Goal: Transaction & Acquisition: Download file/media

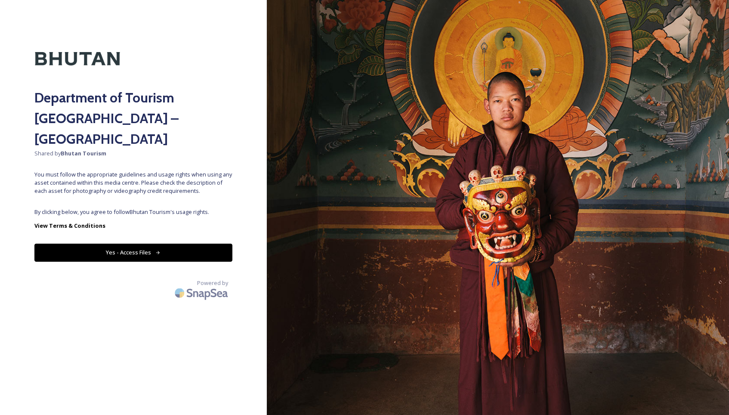
click at [139, 244] on button "Yes - Access Files" at bounding box center [133, 253] width 198 height 18
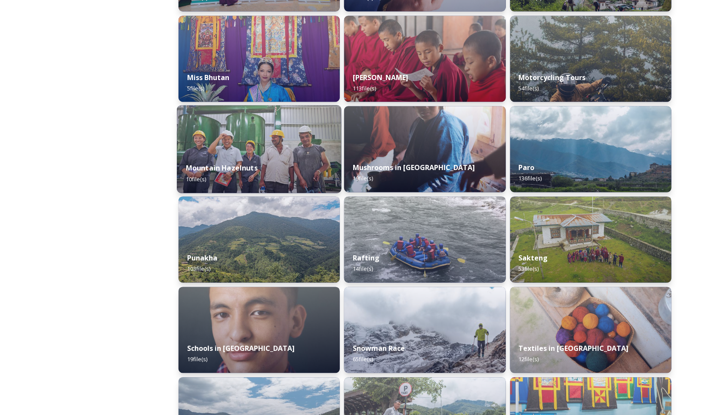
scroll to position [672, 0]
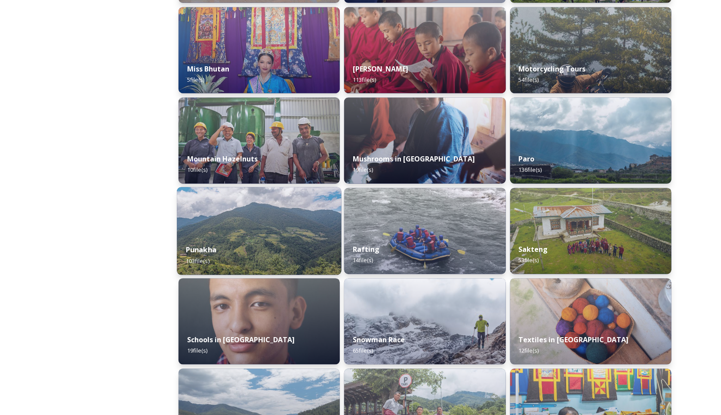
click at [243, 233] on img at bounding box center [259, 231] width 165 height 88
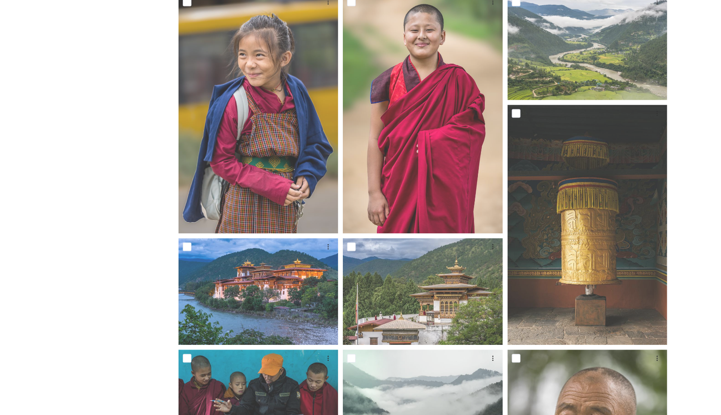
scroll to position [726, 0]
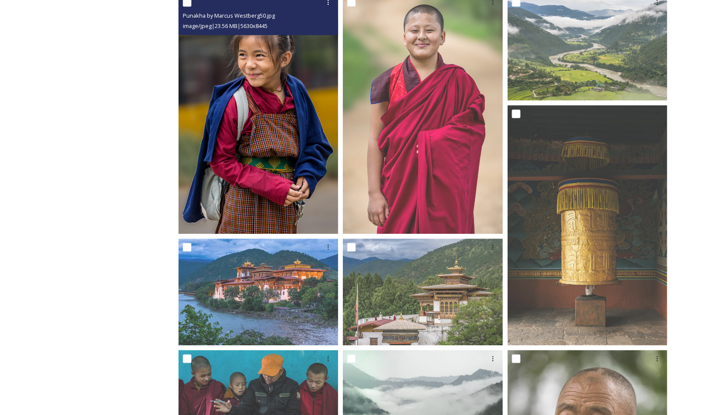
click at [235, 180] on img at bounding box center [259, 114] width 160 height 240
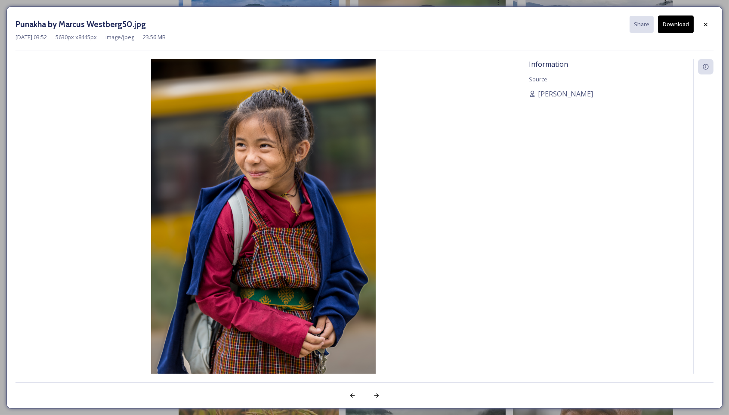
click at [673, 25] on button "Download" at bounding box center [676, 24] width 36 height 18
click at [703, 24] on icon at bounding box center [705, 24] width 7 height 7
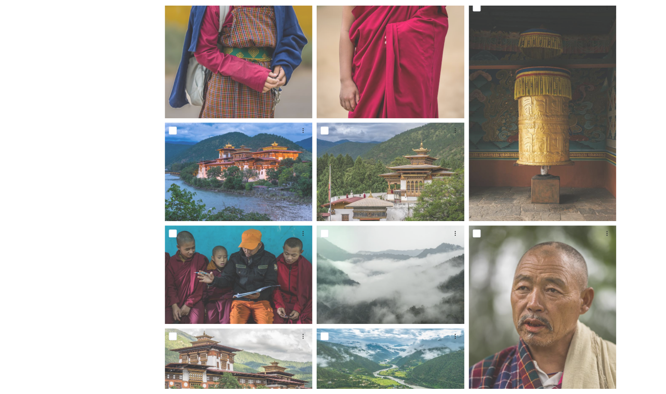
scroll to position [836, 0]
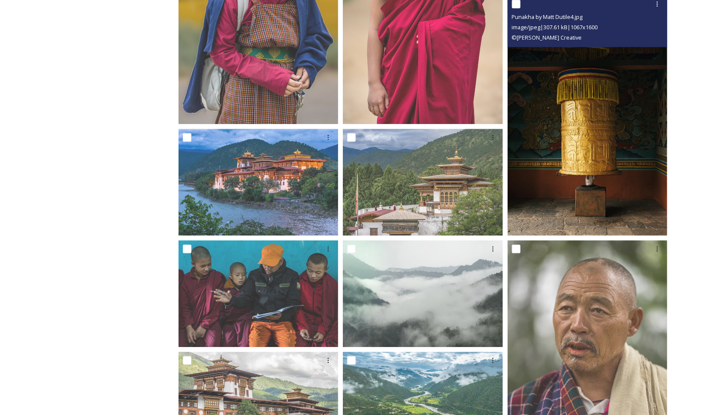
click at [626, 154] on img at bounding box center [588, 115] width 160 height 240
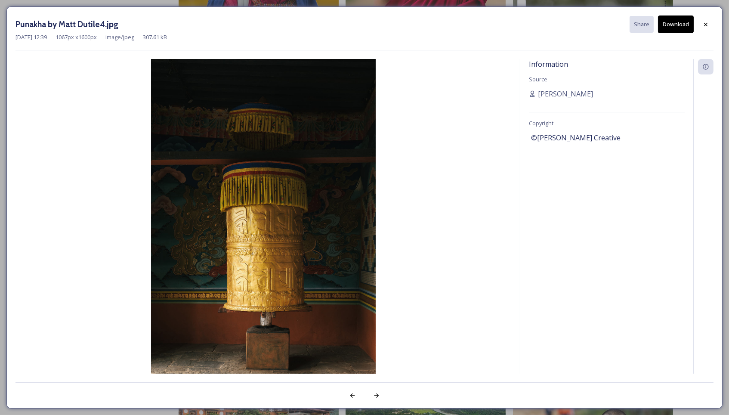
click at [676, 28] on button "Download" at bounding box center [676, 24] width 36 height 18
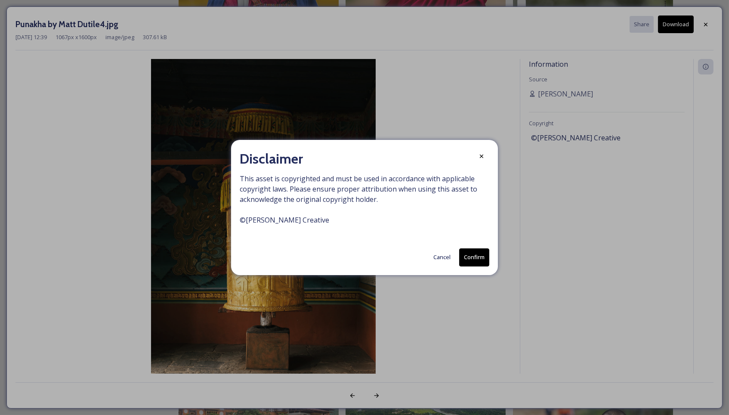
click at [471, 252] on button "Confirm" at bounding box center [474, 257] width 30 height 18
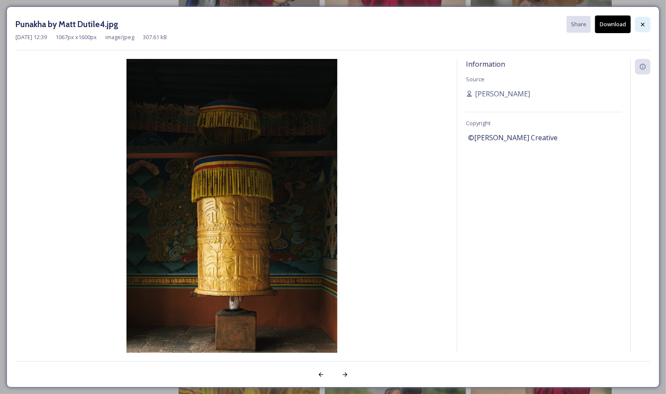
click at [640, 25] on icon at bounding box center [642, 24] width 7 height 7
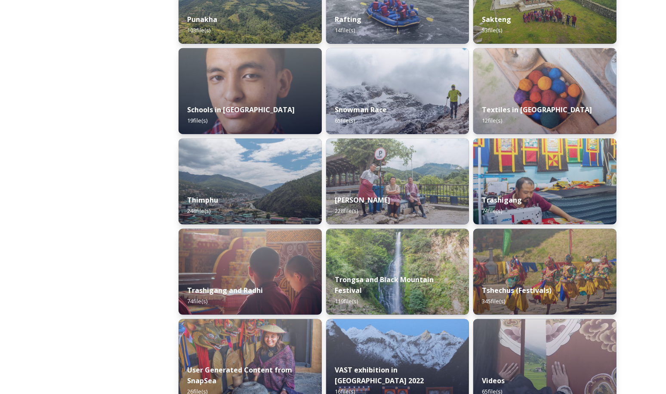
scroll to position [920, 0]
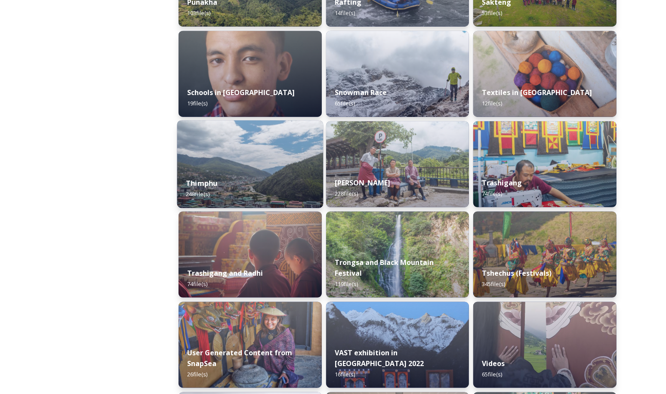
click at [222, 173] on div "Thimphu 248 file(s)" at bounding box center [250, 188] width 146 height 39
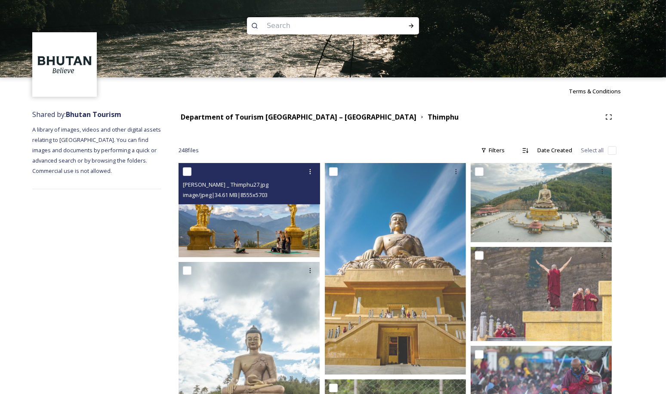
click at [254, 246] on img at bounding box center [249, 210] width 141 height 94
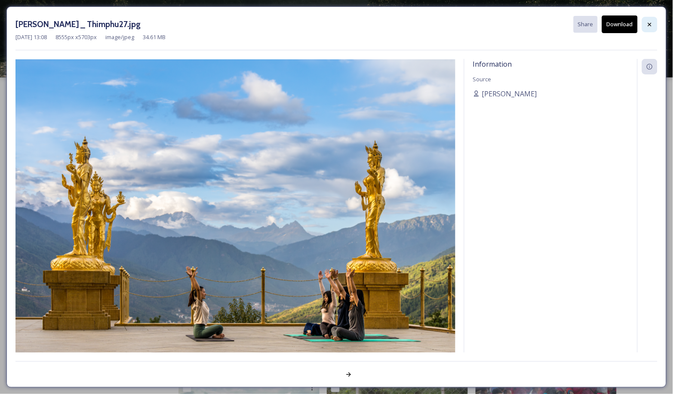
click at [647, 21] on icon at bounding box center [650, 24] width 7 height 7
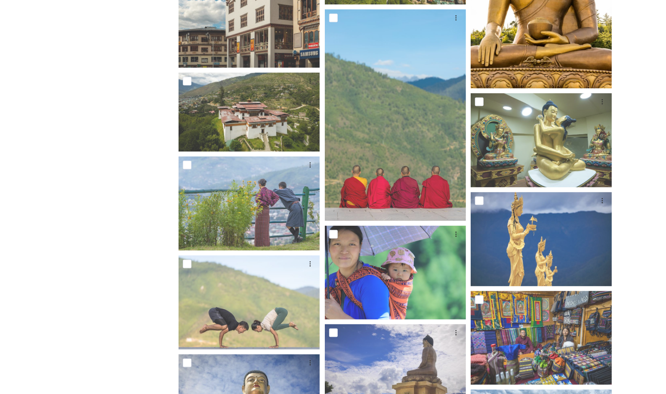
scroll to position [1137, 0]
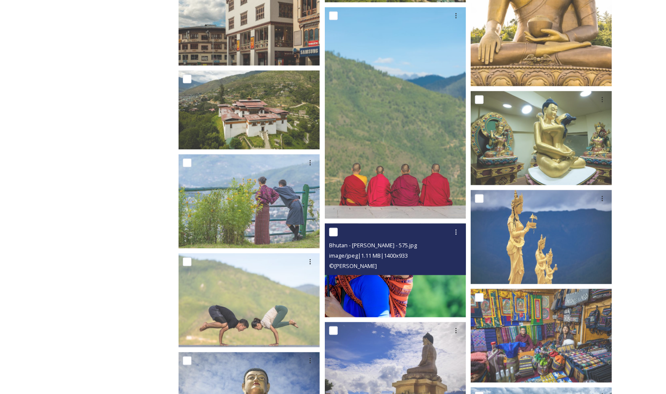
click at [437, 279] on img at bounding box center [395, 271] width 141 height 94
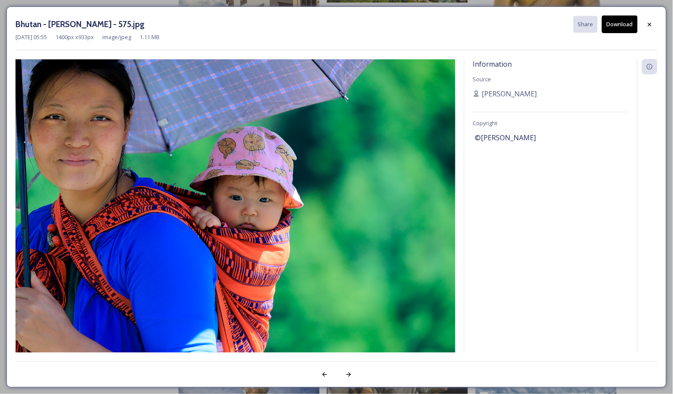
click at [621, 28] on button "Download" at bounding box center [620, 24] width 36 height 18
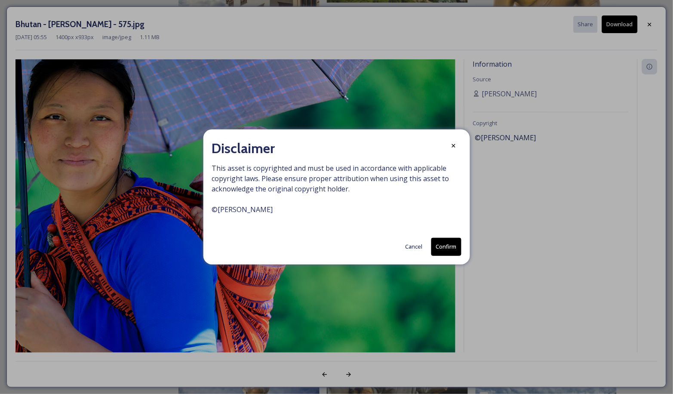
click at [444, 241] on button "Confirm" at bounding box center [447, 247] width 30 height 18
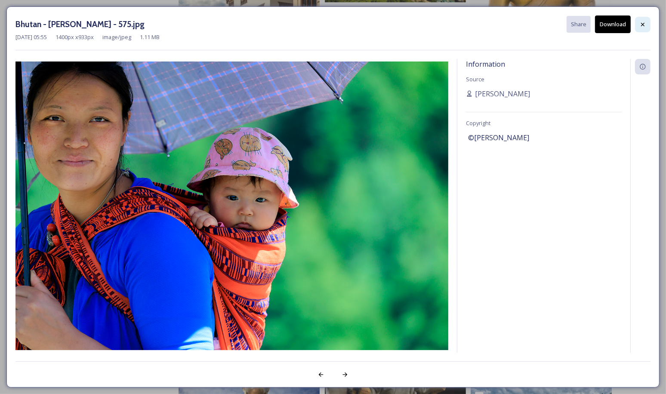
click at [644, 22] on icon at bounding box center [642, 24] width 7 height 7
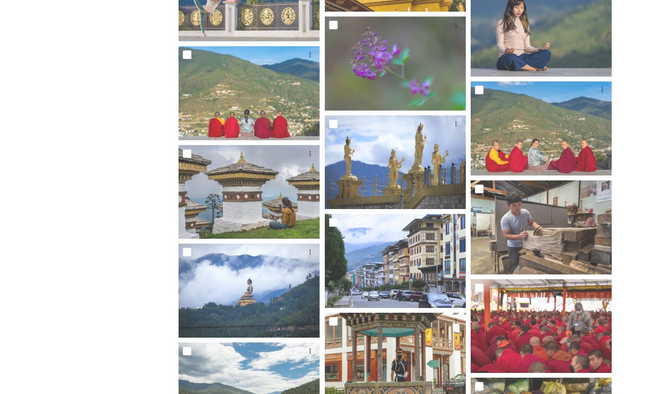
scroll to position [2250, 0]
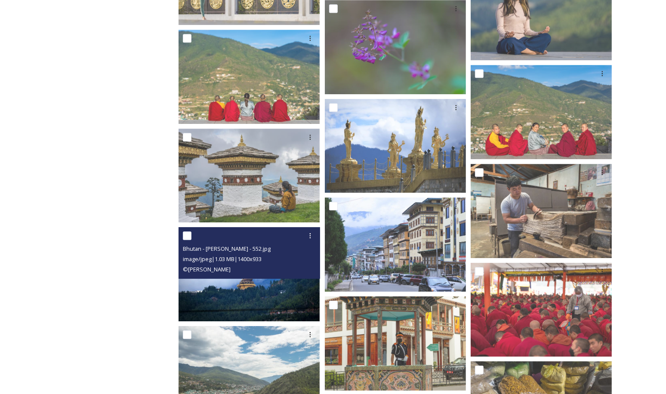
click at [222, 287] on img at bounding box center [249, 274] width 141 height 94
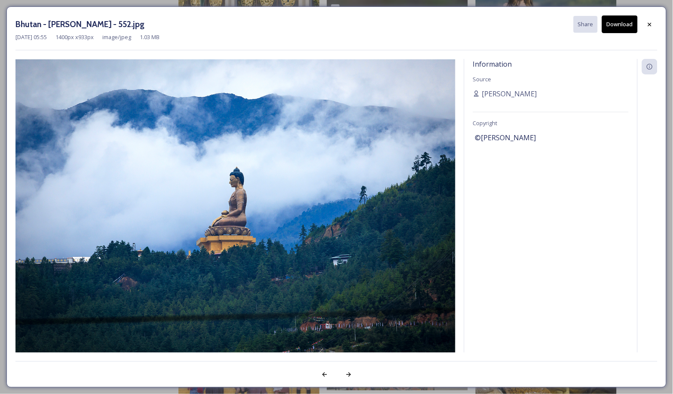
click at [627, 20] on button "Download" at bounding box center [620, 24] width 36 height 18
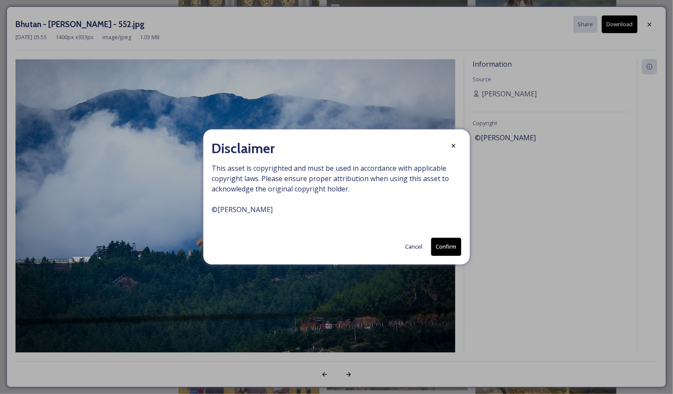
click at [442, 248] on button "Confirm" at bounding box center [447, 247] width 30 height 18
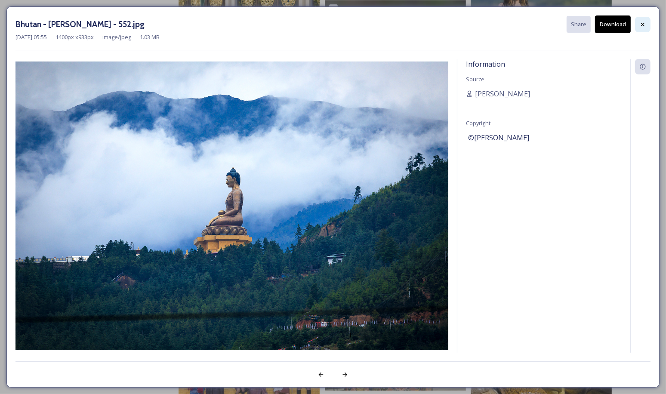
click at [643, 24] on icon at bounding box center [642, 23] width 3 height 3
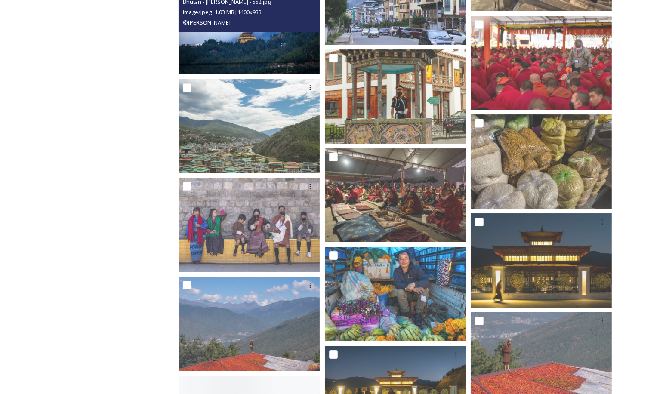
scroll to position [2671, 0]
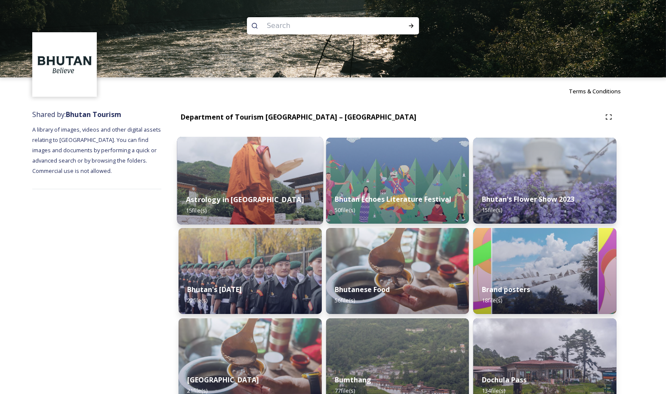
click at [267, 168] on img at bounding box center [250, 181] width 146 height 88
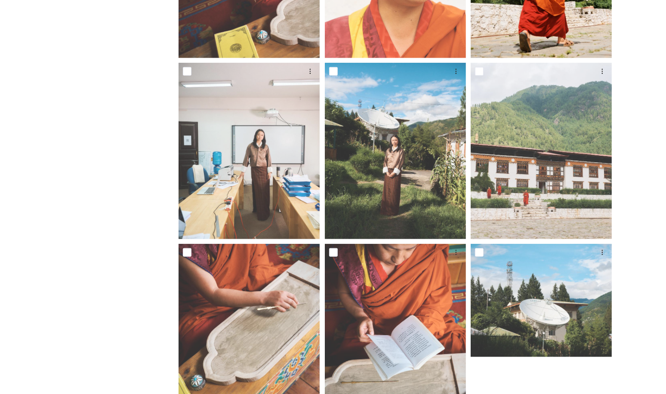
scroll to position [651, 0]
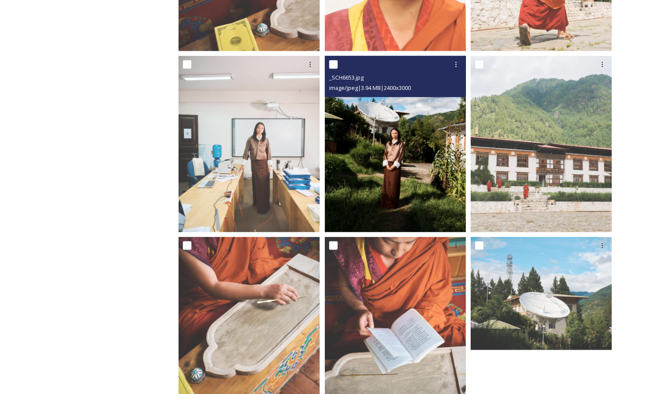
click at [430, 176] on img at bounding box center [395, 144] width 141 height 176
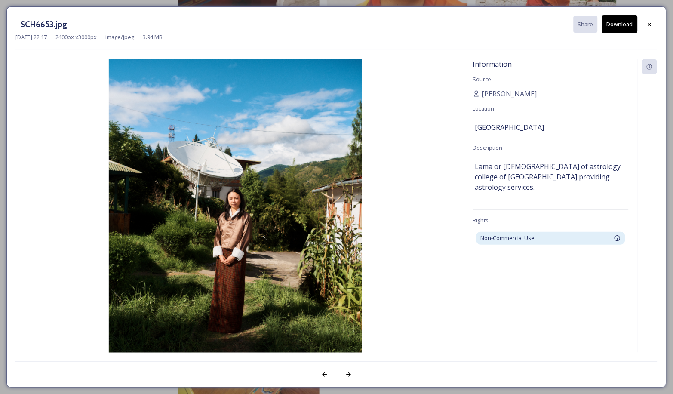
click at [626, 23] on button "Download" at bounding box center [620, 24] width 36 height 18
click at [649, 21] on icon at bounding box center [650, 24] width 7 height 7
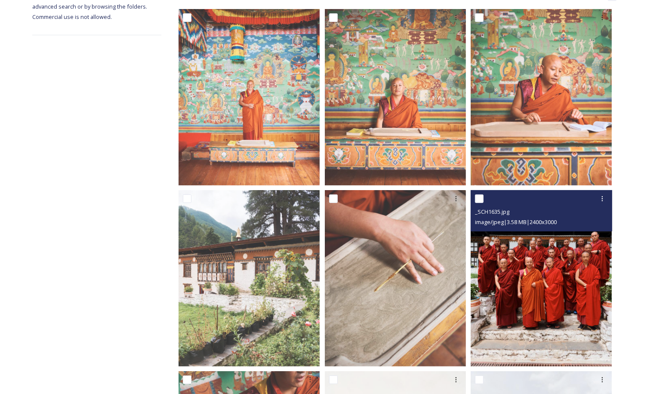
scroll to position [139, 0]
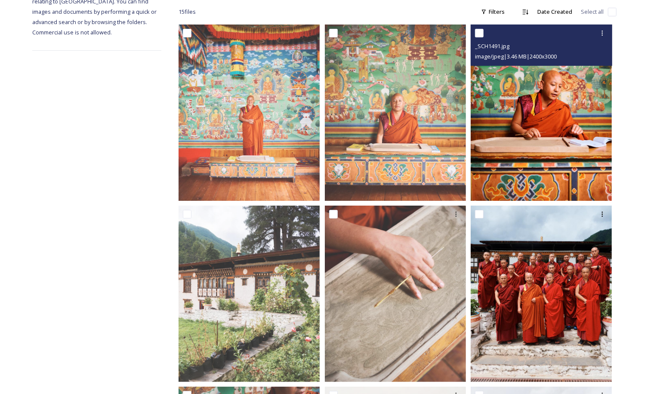
click at [550, 150] on img at bounding box center [541, 113] width 141 height 176
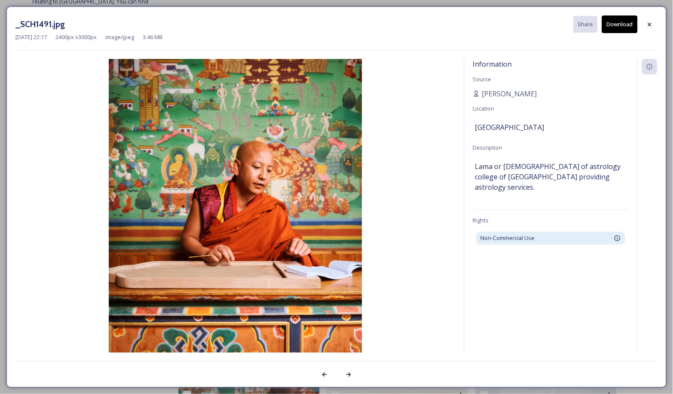
click at [617, 24] on button "Download" at bounding box center [620, 24] width 36 height 18
click at [651, 25] on icon at bounding box center [650, 24] width 7 height 7
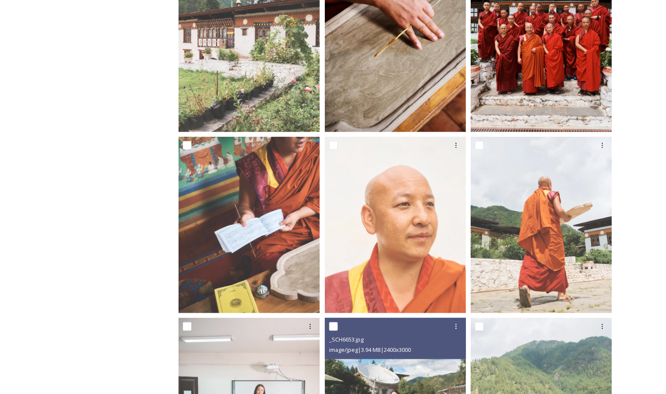
scroll to position [407, 0]
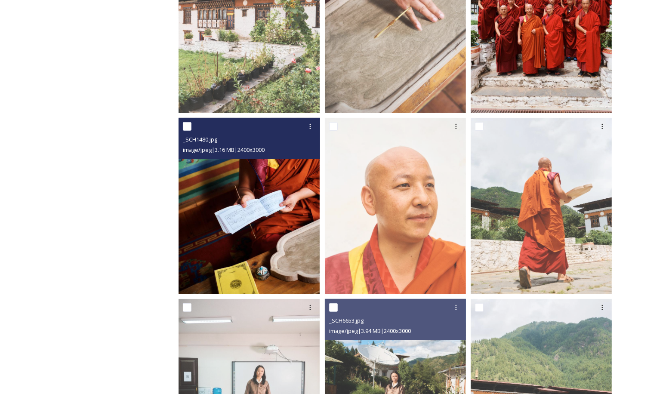
click at [282, 242] on img at bounding box center [249, 206] width 141 height 176
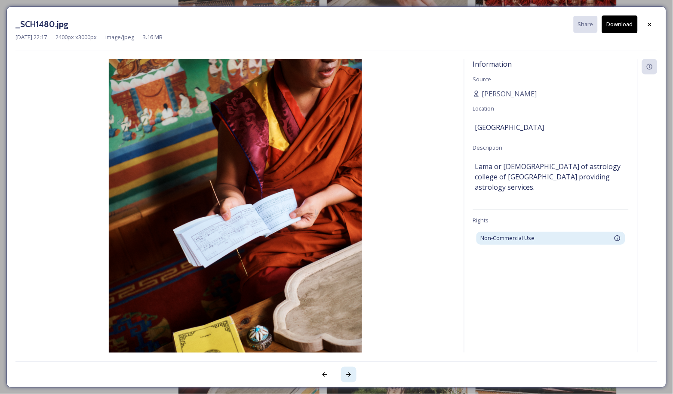
click at [348, 375] on icon at bounding box center [348, 374] width 7 height 7
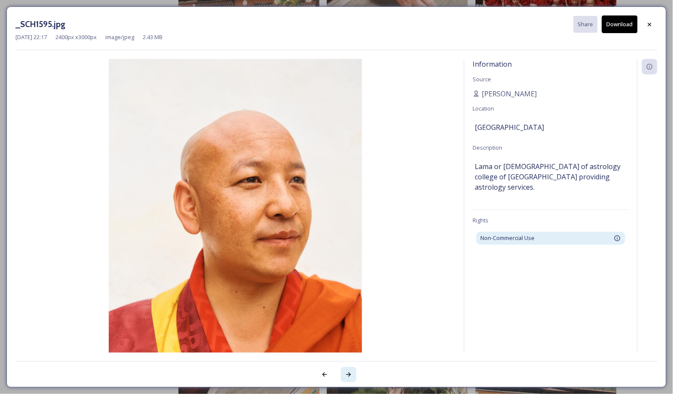
click at [348, 375] on icon at bounding box center [348, 374] width 7 height 7
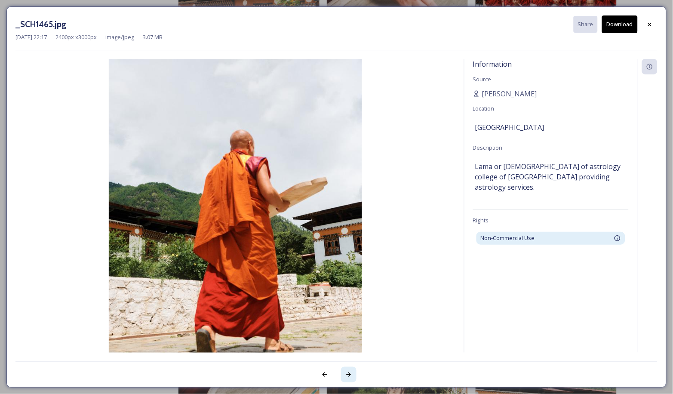
click at [348, 375] on icon at bounding box center [348, 374] width 7 height 7
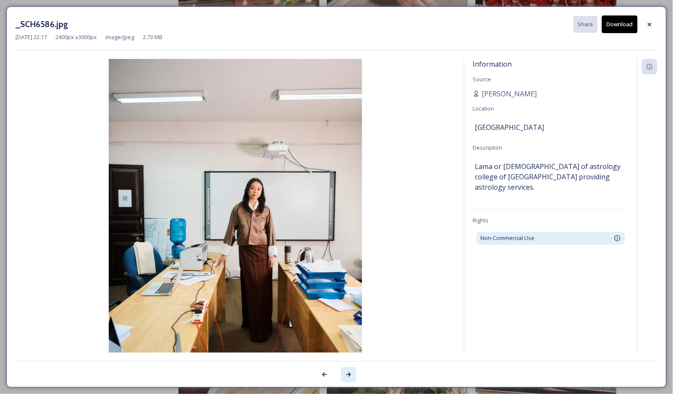
click at [348, 375] on icon at bounding box center [348, 374] width 7 height 7
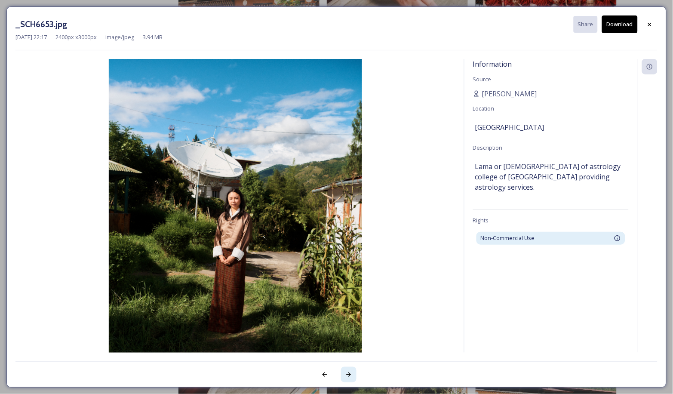
click at [348, 375] on icon at bounding box center [348, 374] width 7 height 7
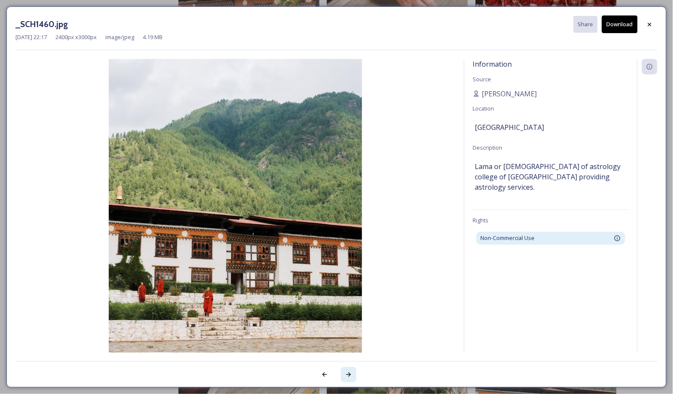
click at [348, 375] on icon at bounding box center [348, 374] width 7 height 7
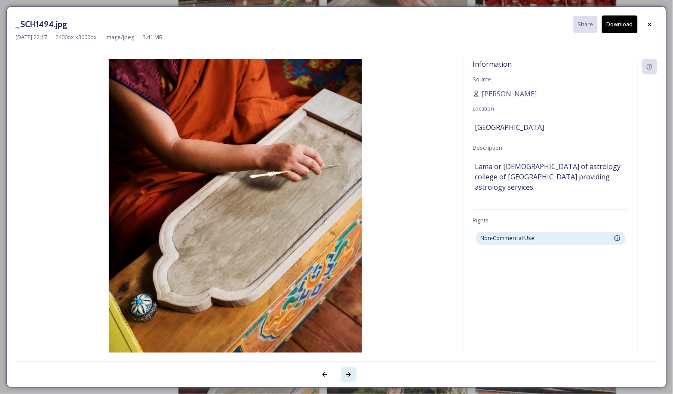
click at [348, 375] on icon at bounding box center [348, 374] width 7 height 7
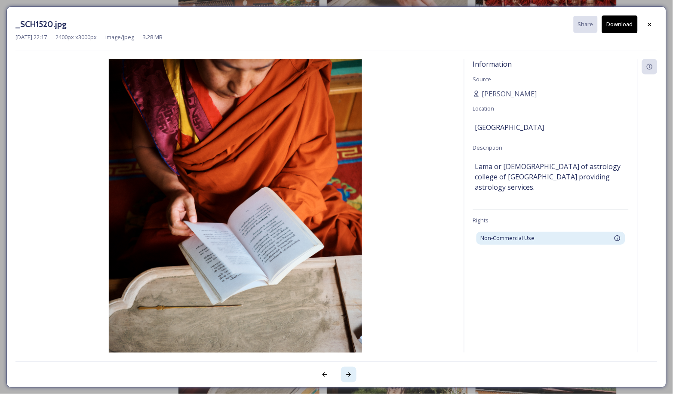
click at [348, 375] on icon at bounding box center [348, 374] width 7 height 7
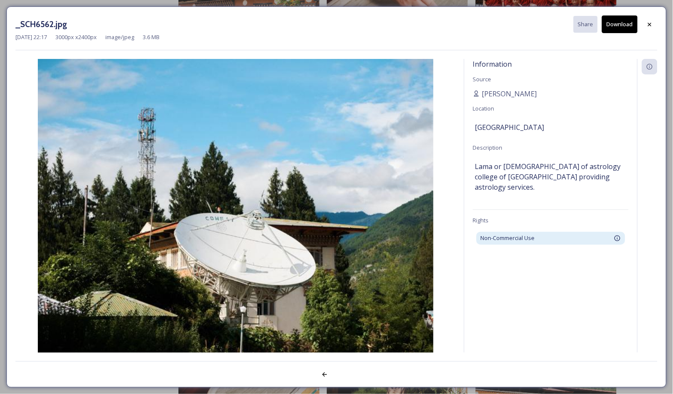
click at [348, 375] on div at bounding box center [336, 369] width 642 height 17
click at [647, 21] on icon at bounding box center [650, 24] width 7 height 7
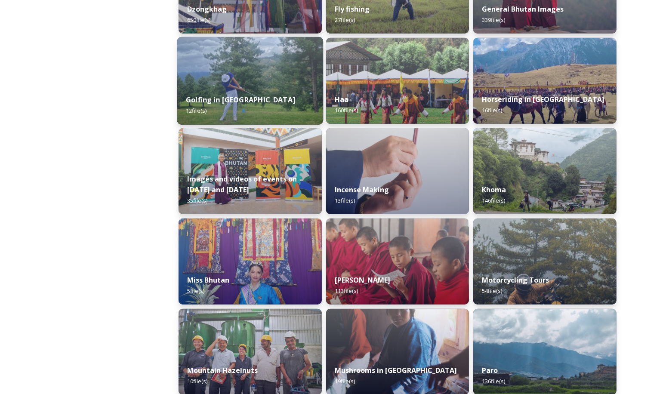
scroll to position [466, 0]
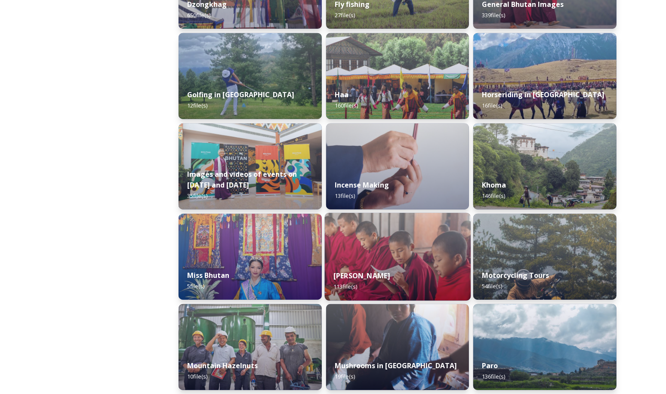
click at [351, 252] on img at bounding box center [397, 257] width 146 height 88
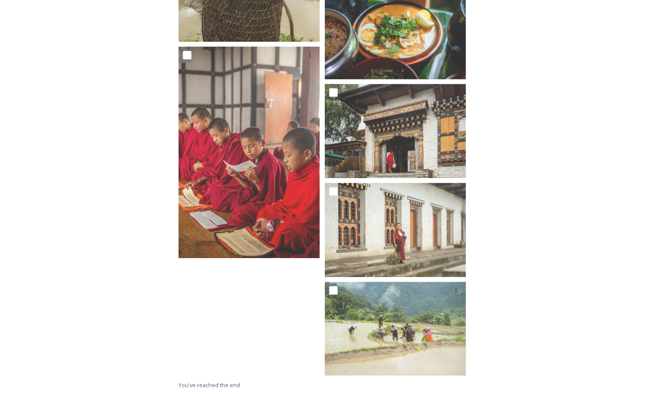
scroll to position [4874, 0]
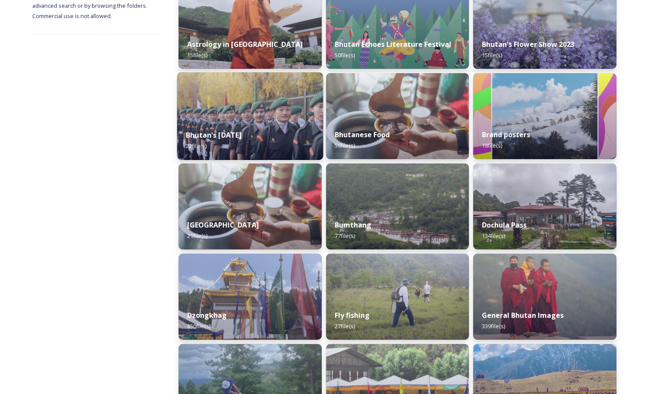
scroll to position [217, 0]
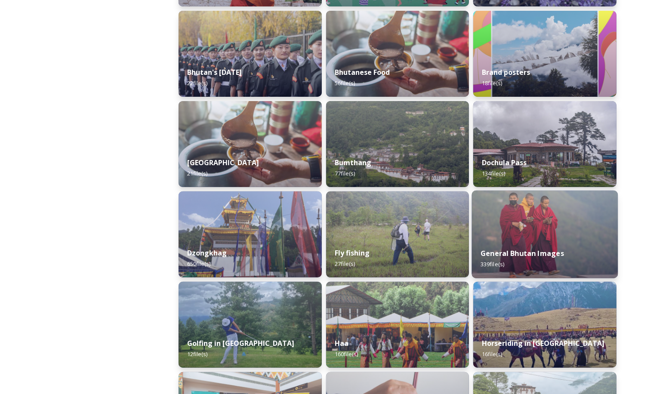
click at [542, 259] on div "General Bhutan Images 339 file(s)" at bounding box center [545, 258] width 146 height 39
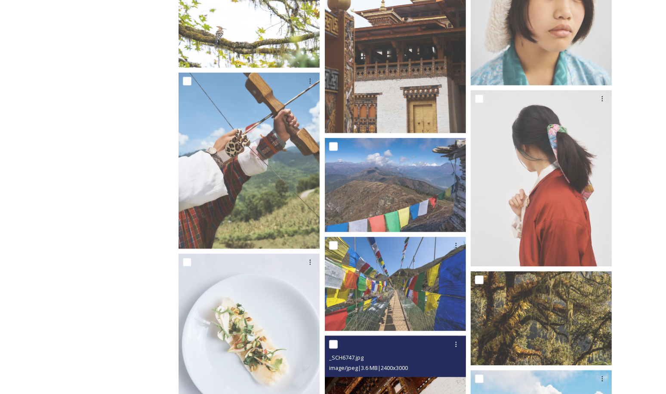
scroll to position [965, 0]
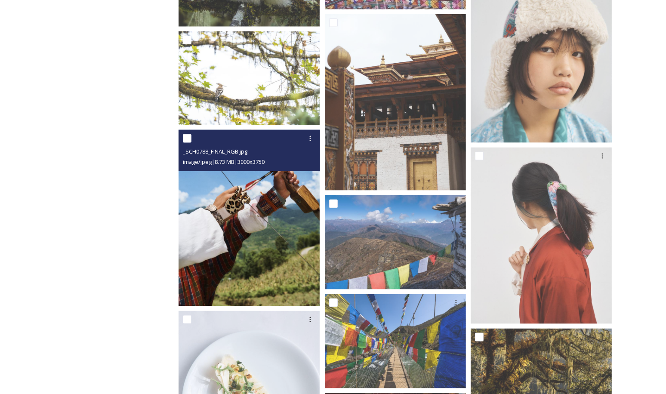
click at [305, 251] on img at bounding box center [249, 218] width 141 height 176
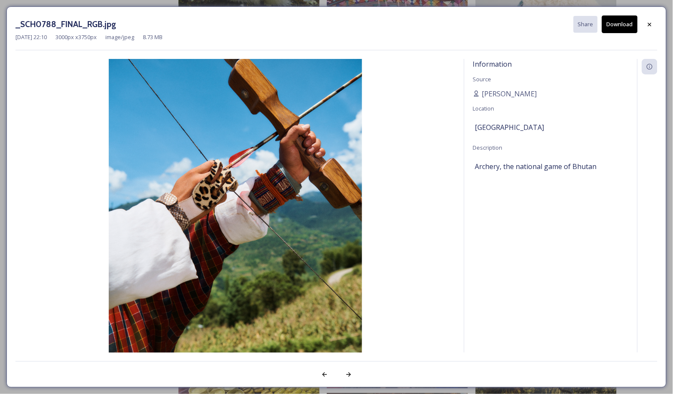
click at [609, 29] on button "Download" at bounding box center [620, 24] width 36 height 18
click at [649, 25] on icon at bounding box center [649, 23] width 3 height 3
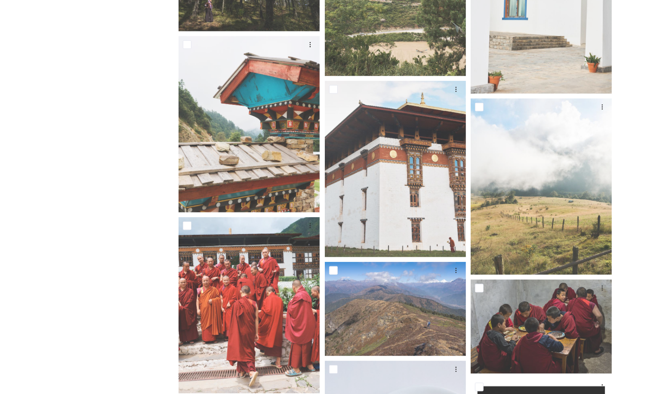
scroll to position [3596, 0]
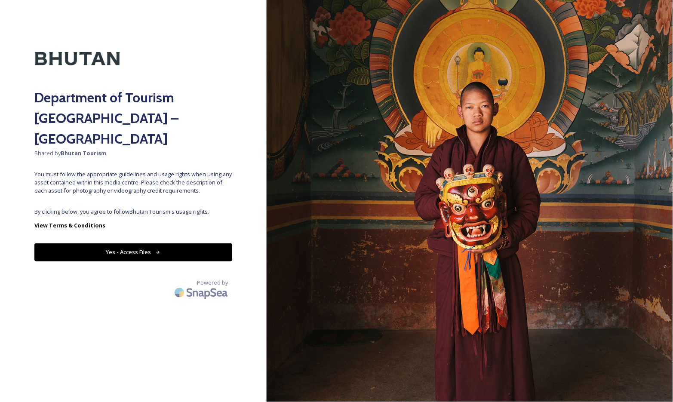
click at [162, 244] on button "Yes - Access Files" at bounding box center [133, 253] width 198 height 18
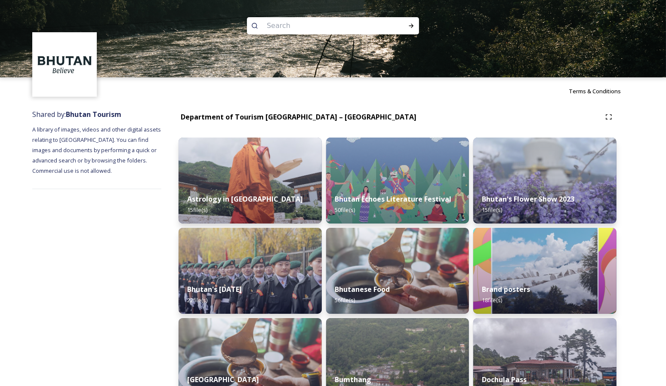
scroll to position [638, 0]
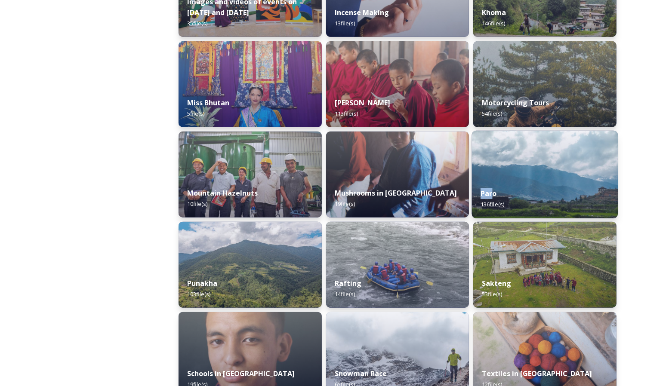
click at [530, 187] on div "Paro 136 file(s)" at bounding box center [545, 198] width 146 height 39
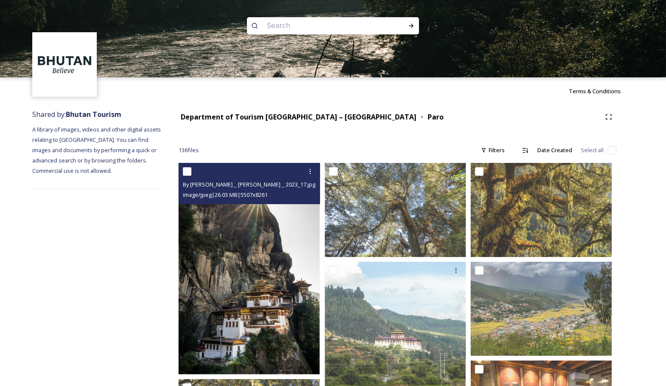
click at [289, 299] on img at bounding box center [249, 269] width 141 height 212
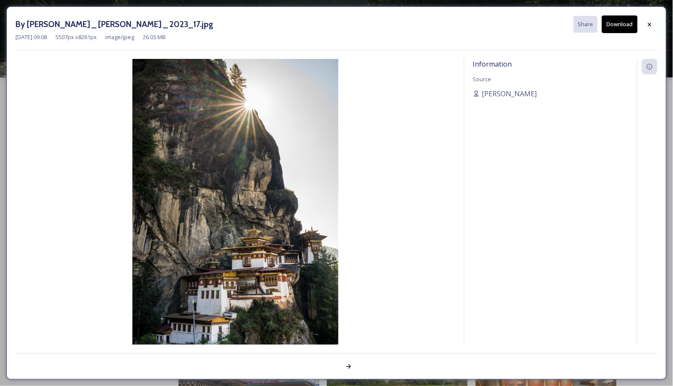
click at [621, 30] on button "Download" at bounding box center [620, 24] width 36 height 18
click at [650, 25] on icon at bounding box center [650, 24] width 7 height 7
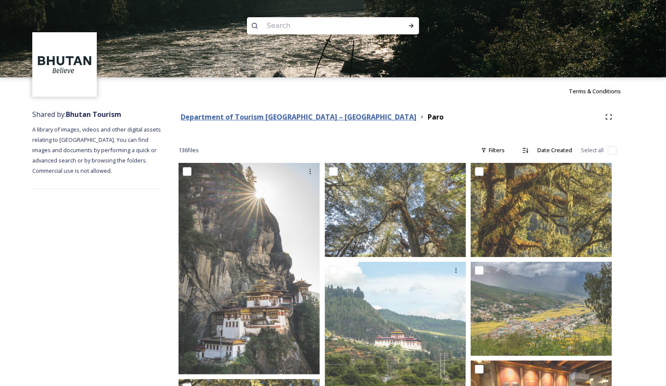
click at [245, 115] on strong "Department of Tourism [GEOGRAPHIC_DATA] – [GEOGRAPHIC_DATA]" at bounding box center [299, 116] width 236 height 9
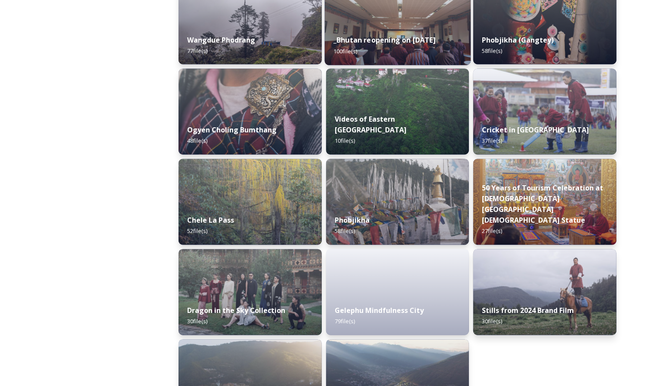
scroll to position [1381, 0]
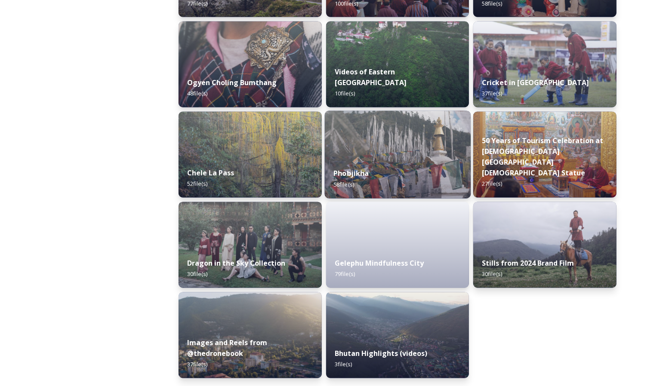
click at [373, 186] on div "Phobjikha 58 file(s)" at bounding box center [397, 179] width 146 height 39
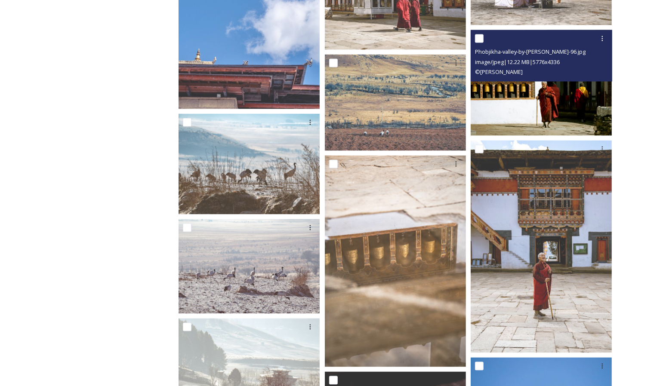
scroll to position [1357, 0]
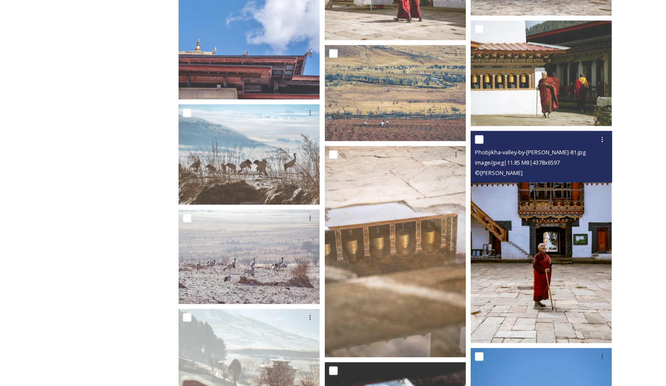
click at [515, 254] on img at bounding box center [541, 237] width 141 height 213
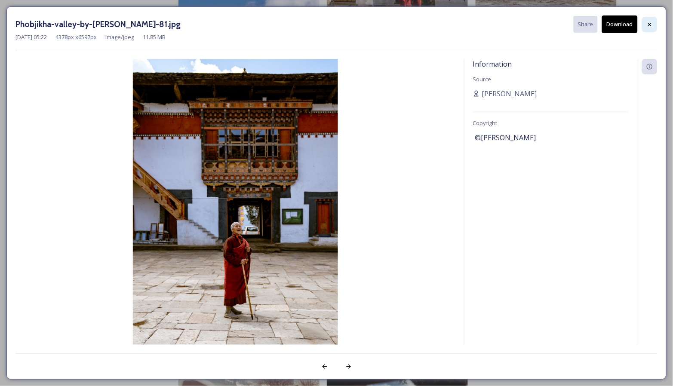
click at [649, 26] on icon at bounding box center [650, 24] width 7 height 7
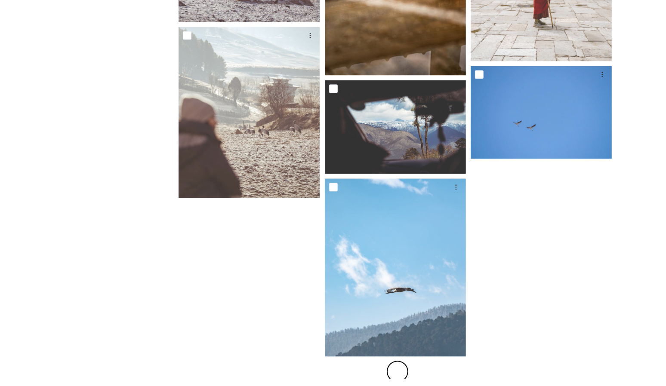
scroll to position [1639, 0]
